Goal: Task Accomplishment & Management: Use online tool/utility

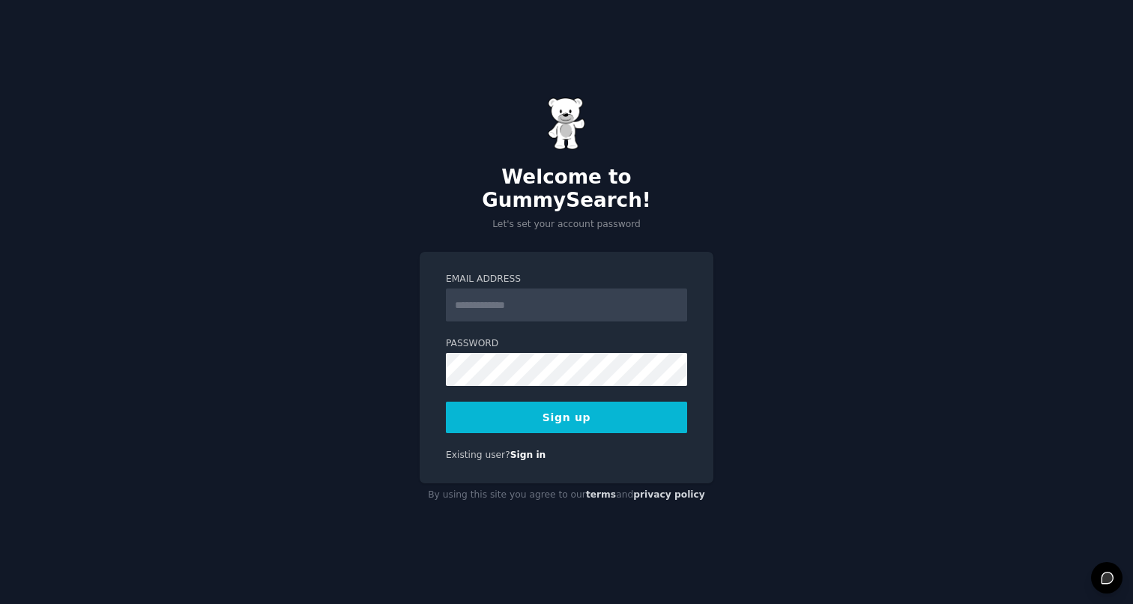
click at [609, 298] on input "Email Address" at bounding box center [566, 305] width 241 height 33
type input "**********"
click at [522, 402] on button "Sign up" at bounding box center [566, 417] width 241 height 31
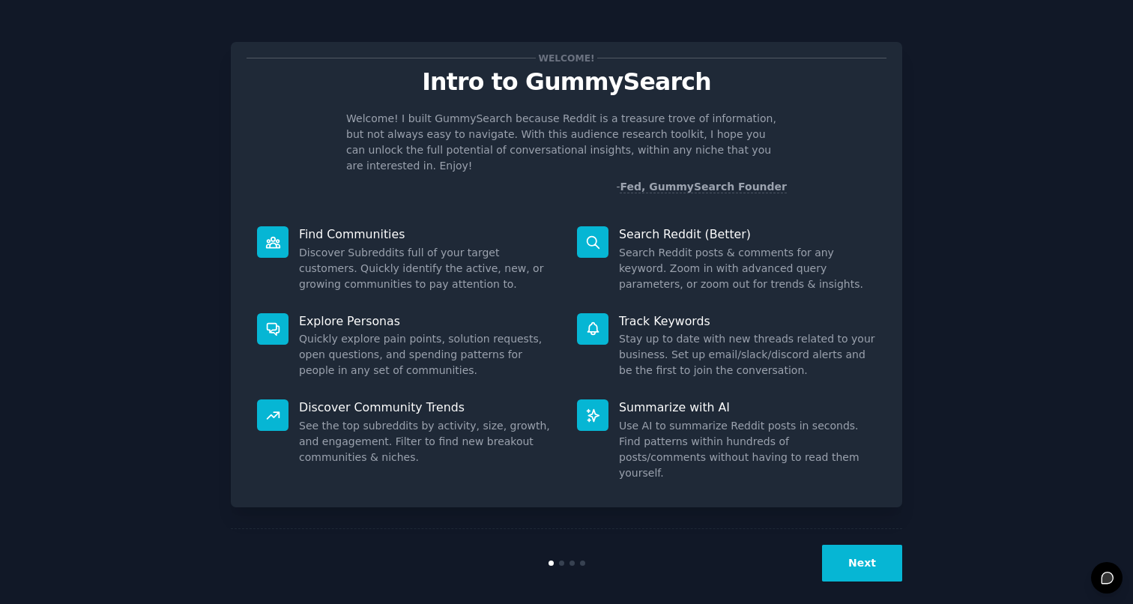
click at [853, 546] on button "Next" at bounding box center [862, 563] width 80 height 37
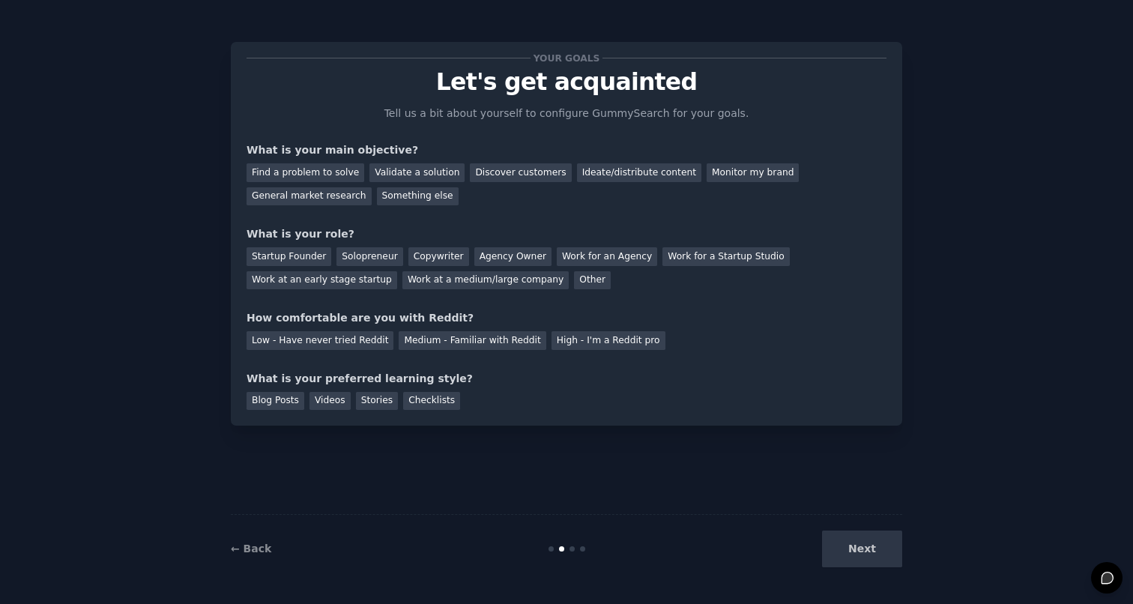
click at [950, 130] on div "Your goals Let's get acquainted Tell us a bit about yourself to configure Gummy…" at bounding box center [566, 302] width 1091 height 562
click at [484, 177] on div "Discover customers" at bounding box center [520, 172] width 101 height 19
click at [343, 199] on div "General market research" at bounding box center [309, 196] width 125 height 19
click at [313, 257] on div "Startup Founder" at bounding box center [289, 256] width 85 height 19
click at [299, 285] on div "Work at an early stage startup" at bounding box center [322, 280] width 151 height 19
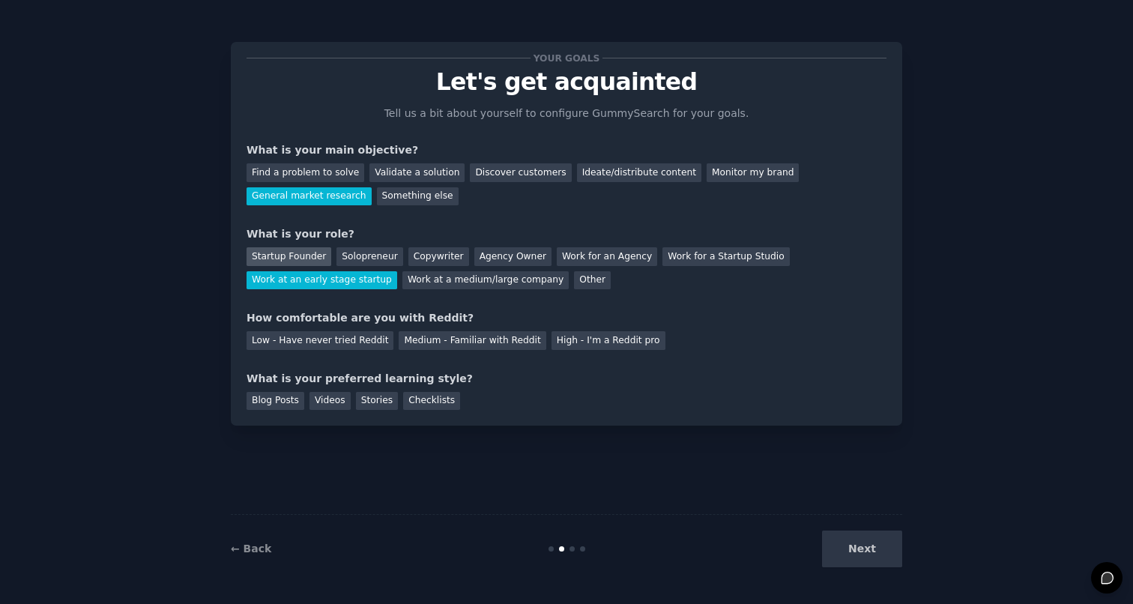
click at [290, 256] on div "Startup Founder" at bounding box center [289, 256] width 85 height 19
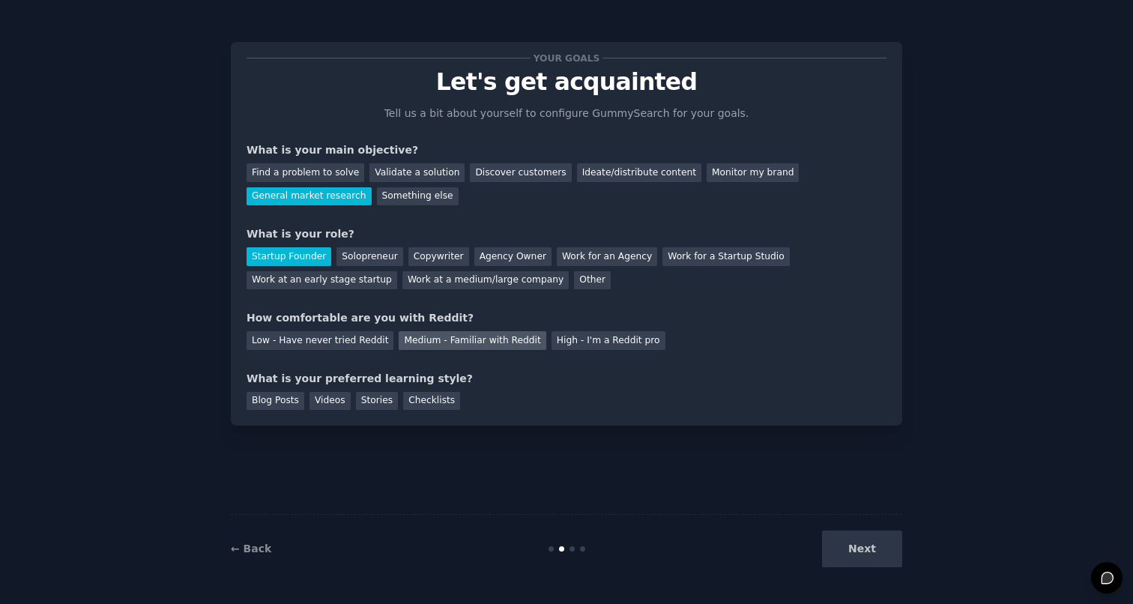
click at [474, 340] on div "Medium - Familiar with Reddit" at bounding box center [472, 340] width 147 height 19
click at [413, 399] on div "Checklists" at bounding box center [431, 401] width 57 height 19
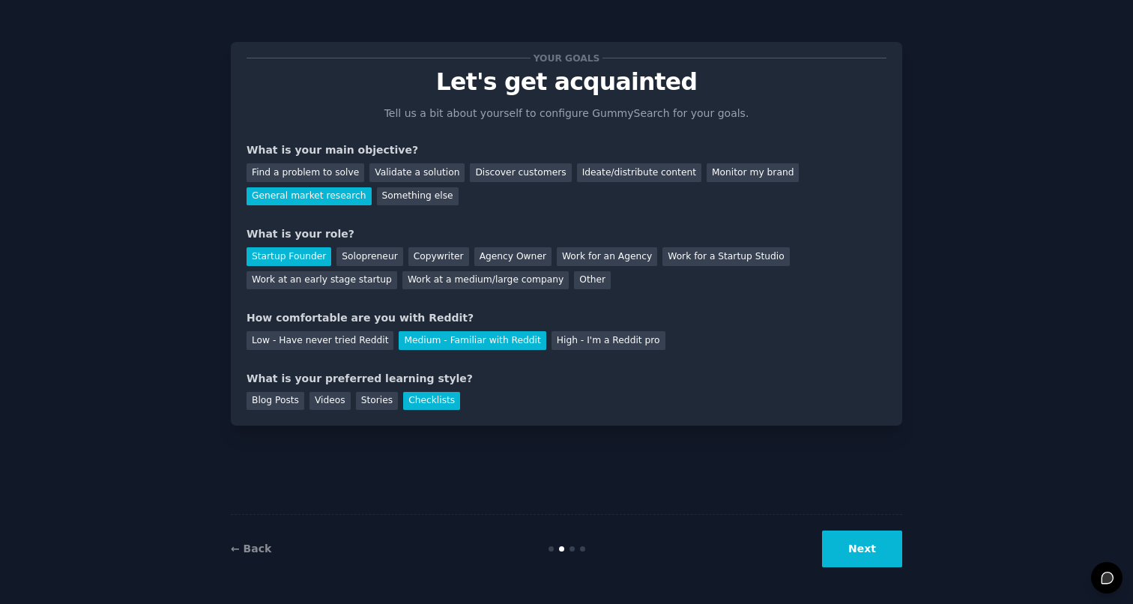
click at [860, 556] on button "Next" at bounding box center [862, 549] width 80 height 37
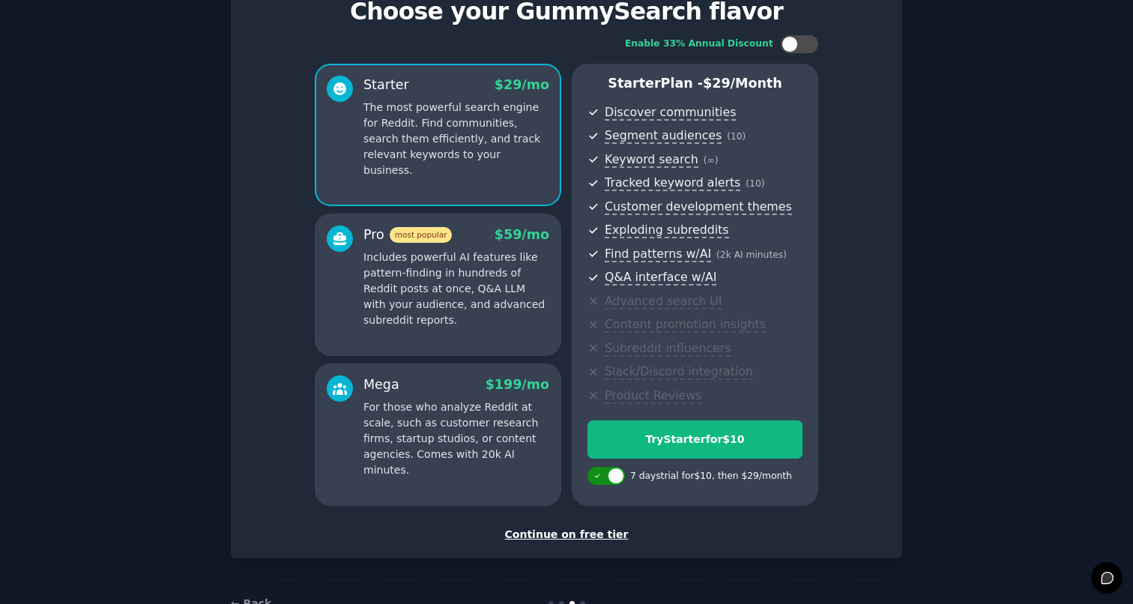
scroll to position [115, 0]
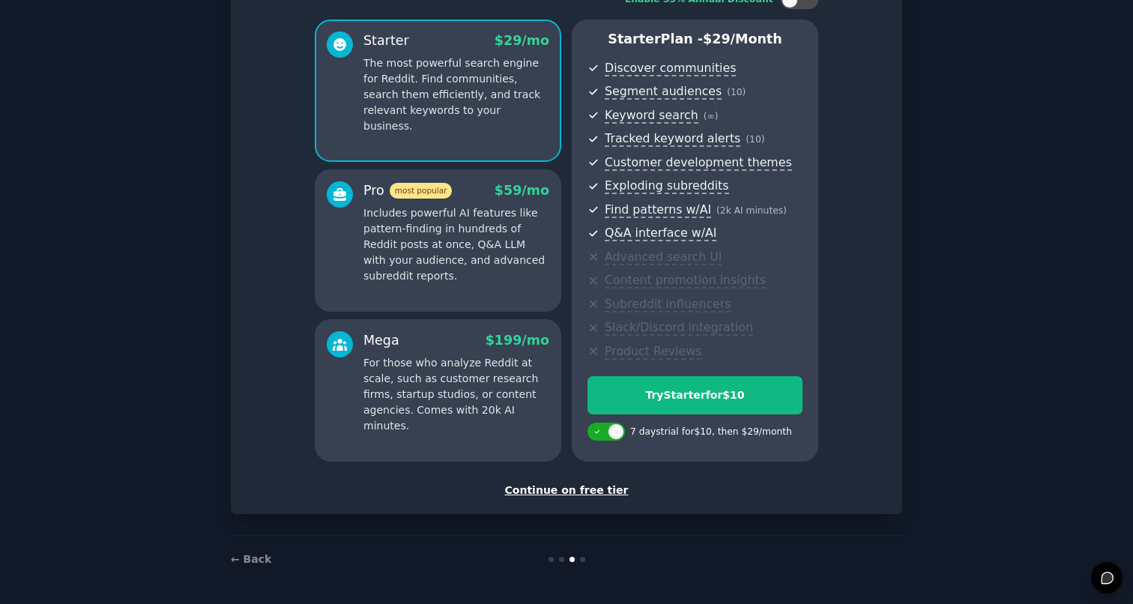
click at [599, 499] on div "Set up your account Choose your GummySearch flavor Enable 33% Annual Discount S…" at bounding box center [567, 220] width 672 height 587
click at [600, 492] on div "Continue on free tier" at bounding box center [567, 491] width 640 height 16
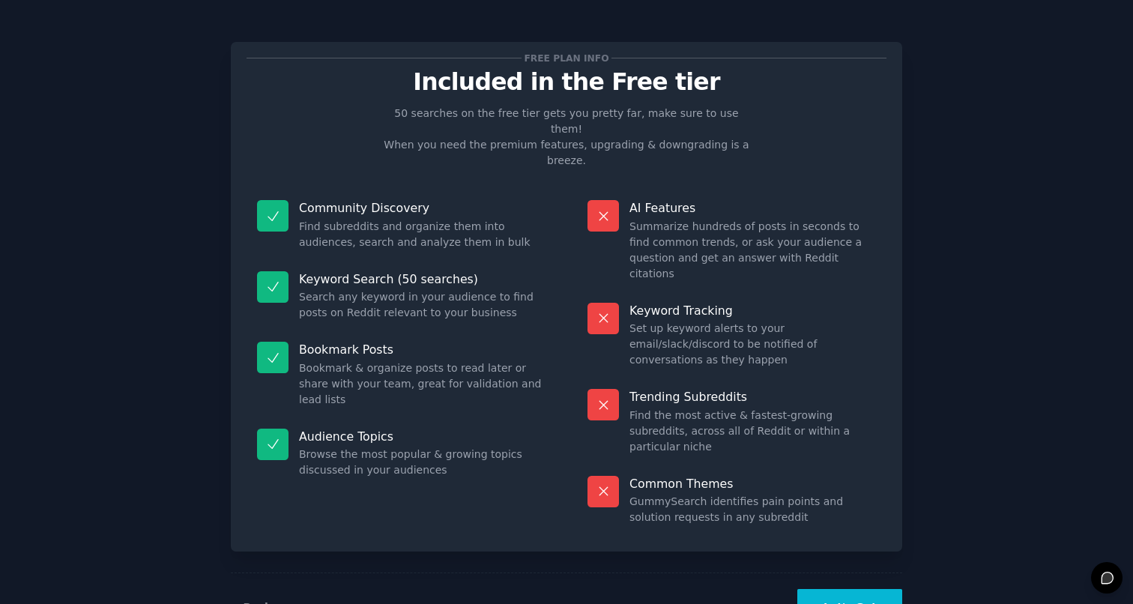
click at [841, 589] on button "Let's Go!" at bounding box center [849, 607] width 105 height 37
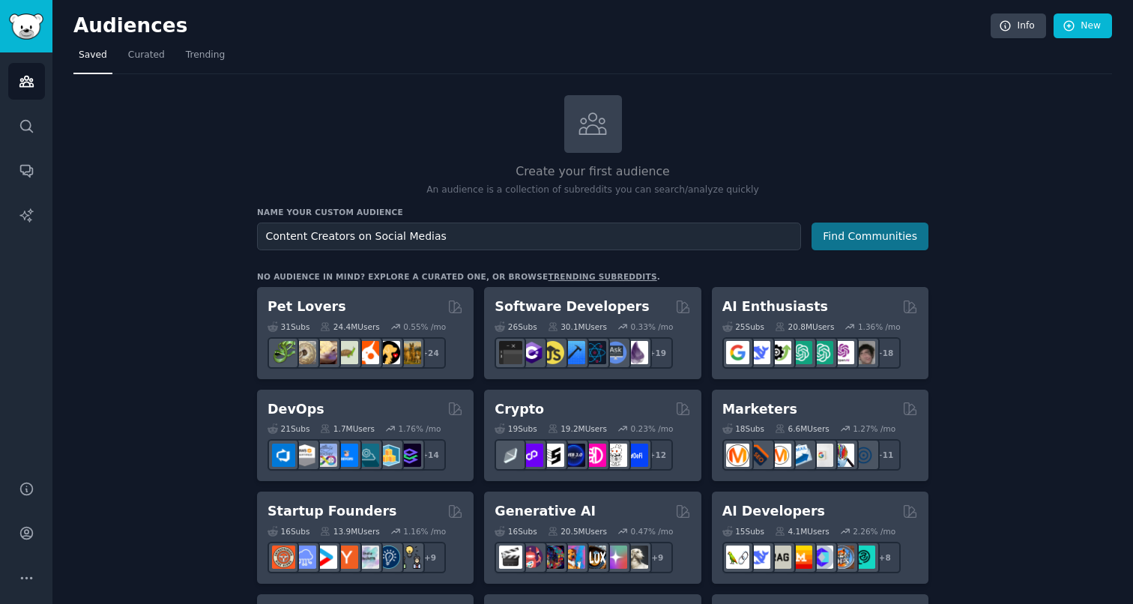
type input "Content Creators on Social Medias"
click at [871, 238] on button "Find Communities" at bounding box center [870, 237] width 117 height 28
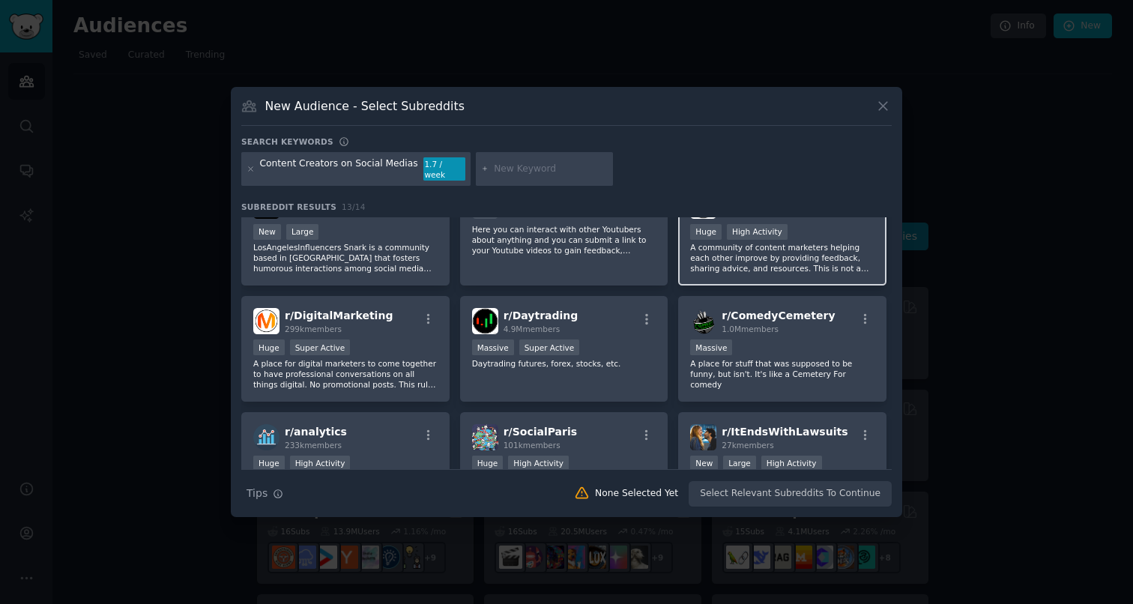
scroll to position [175, 0]
